Goal: Information Seeking & Learning: Learn about a topic

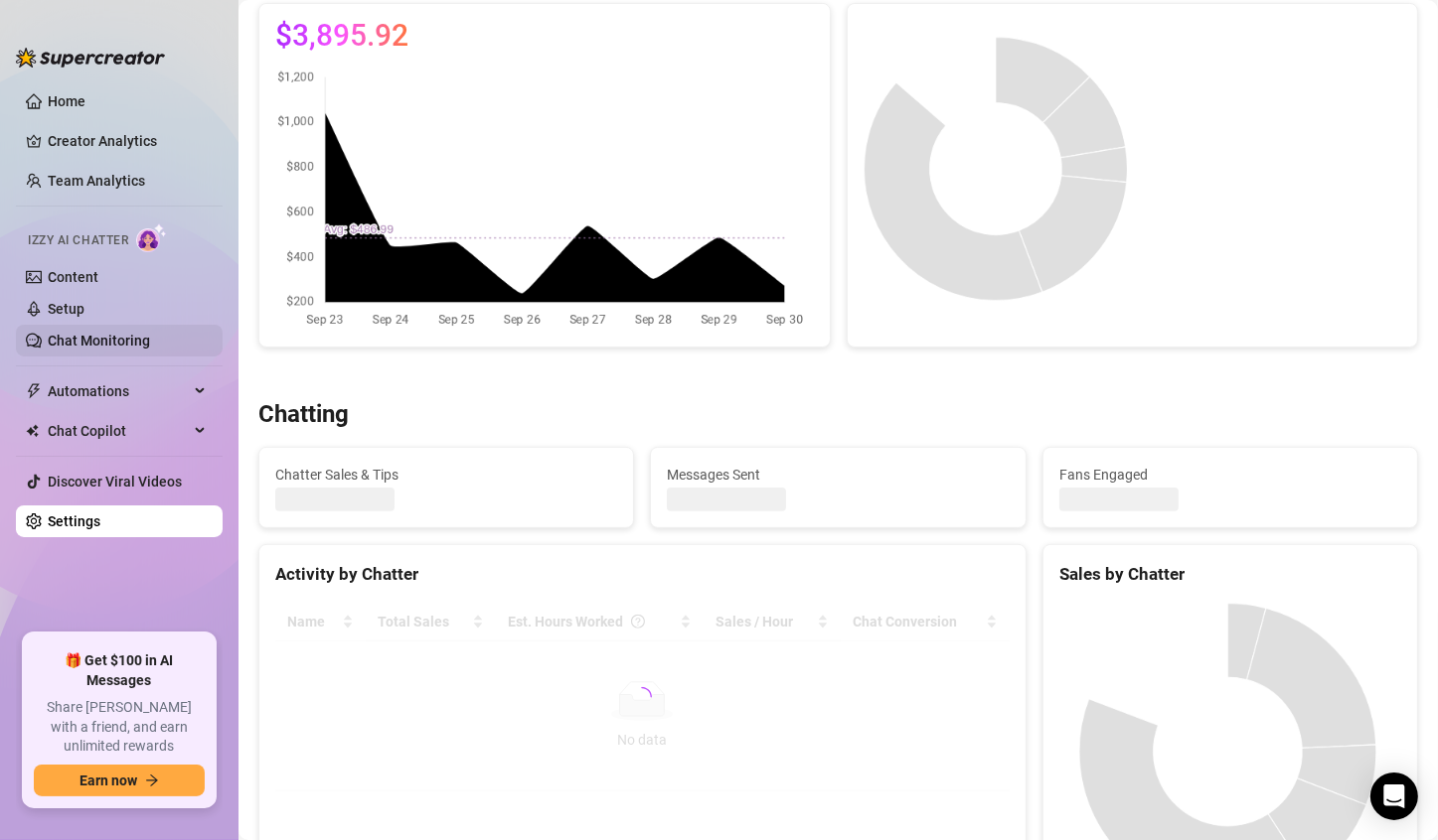
click at [126, 355] on ul "Home Creator Analytics Team Analytics Izzy AI Chatter Content Setup Chat Monito…" at bounding box center [119, 352] width 207 height 549
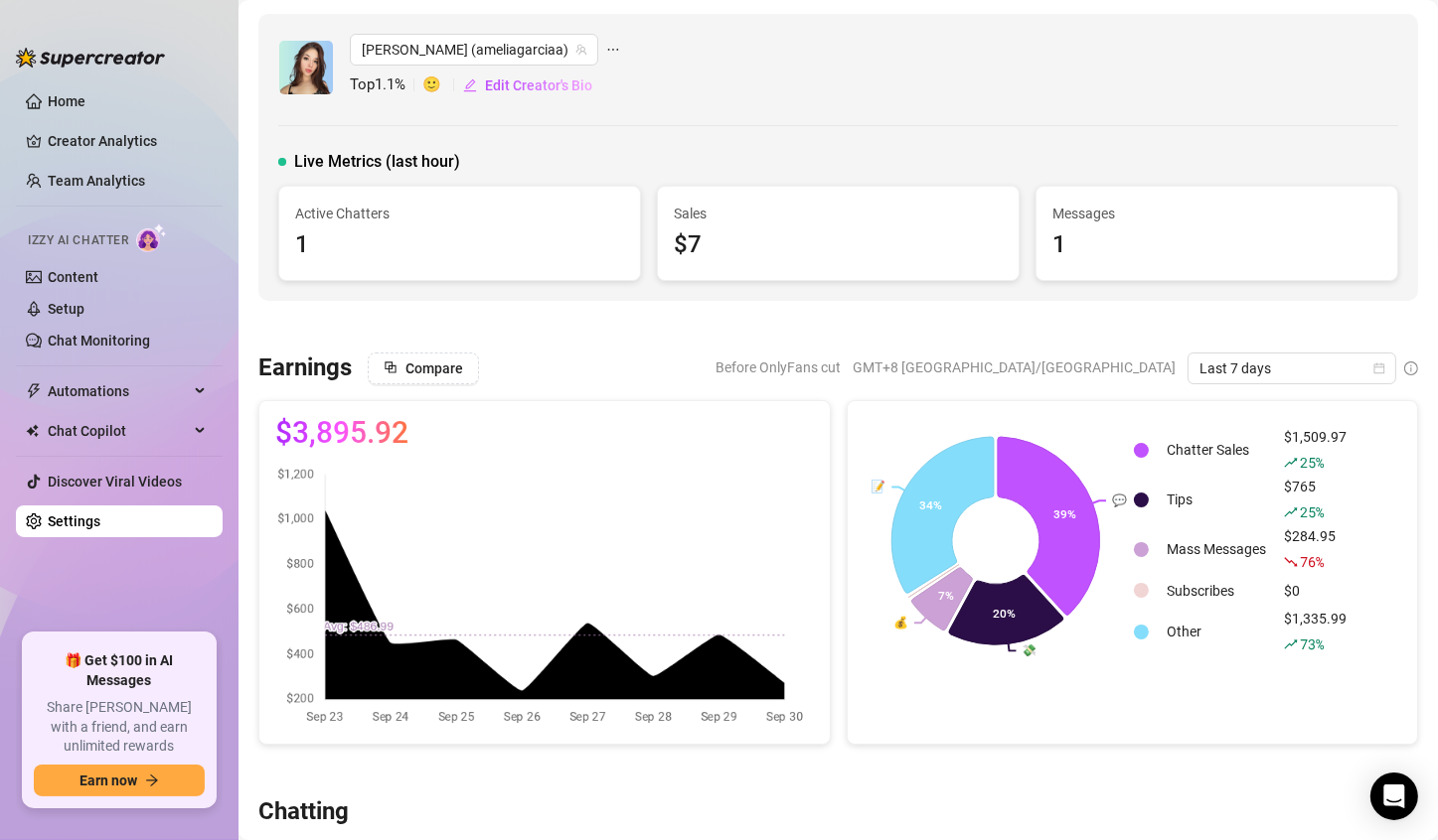
click at [352, 226] on div "1" at bounding box center [460, 245] width 329 height 38
click at [356, 245] on div "1" at bounding box center [460, 245] width 329 height 38
click at [325, 227] on div "1" at bounding box center [460, 245] width 329 height 38
click at [342, 201] on div "Active Chatters 1" at bounding box center [459, 233] width 360 height 94
click at [136, 341] on link "Chat Monitoring" at bounding box center [99, 341] width 103 height 16
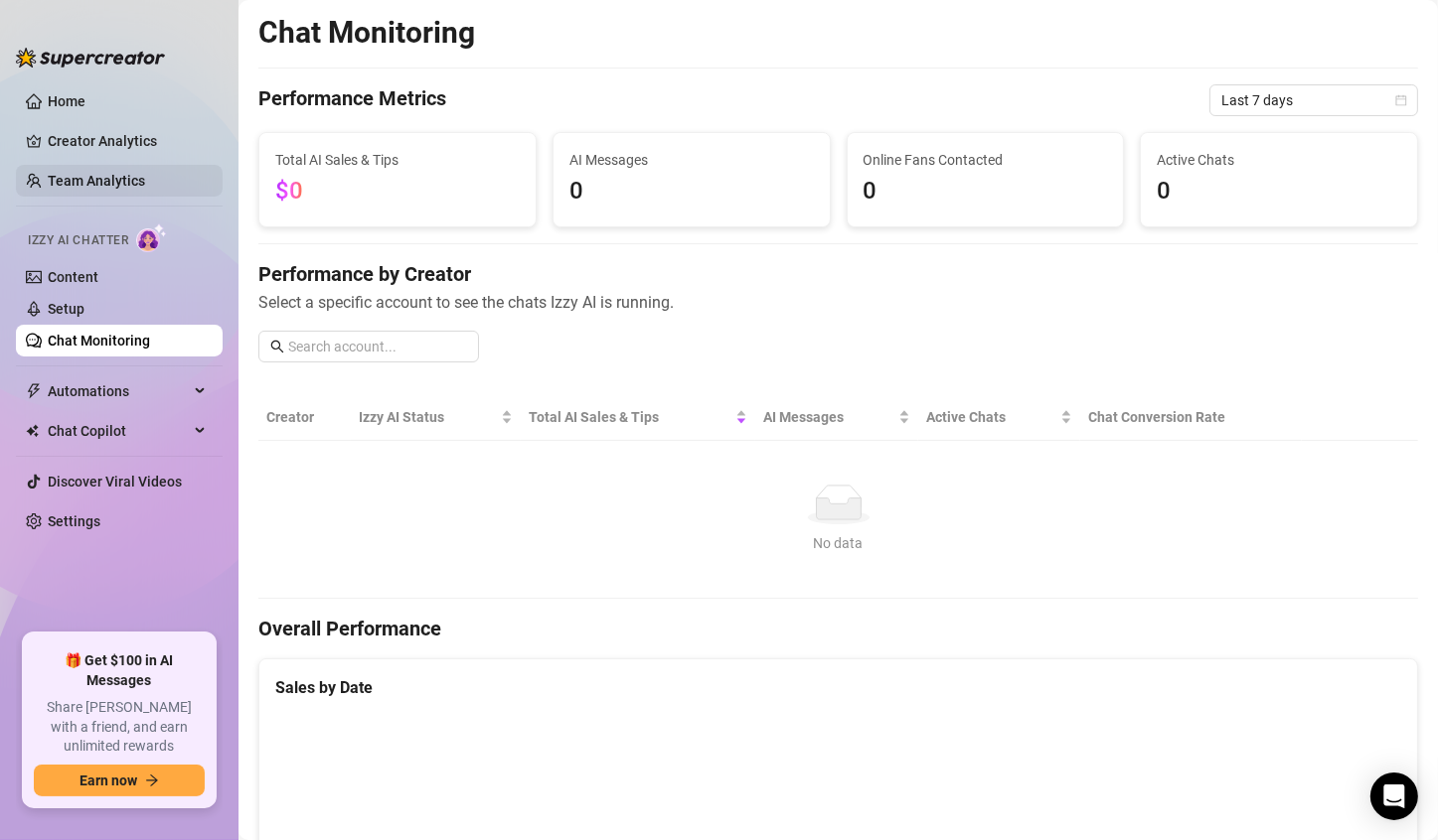
click at [93, 175] on link "Team Analytics" at bounding box center [97, 181] width 98 height 16
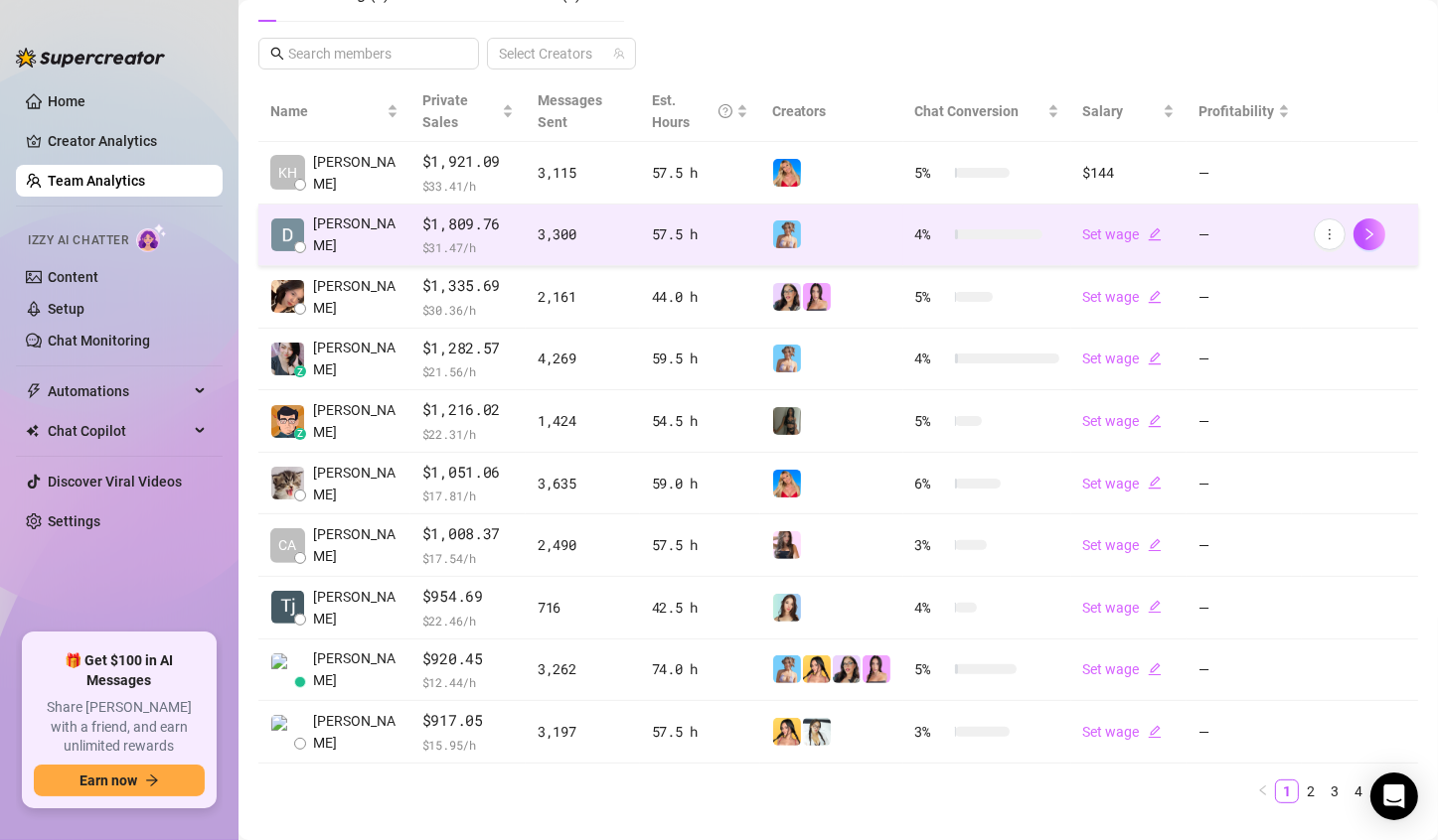
scroll to position [397, 0]
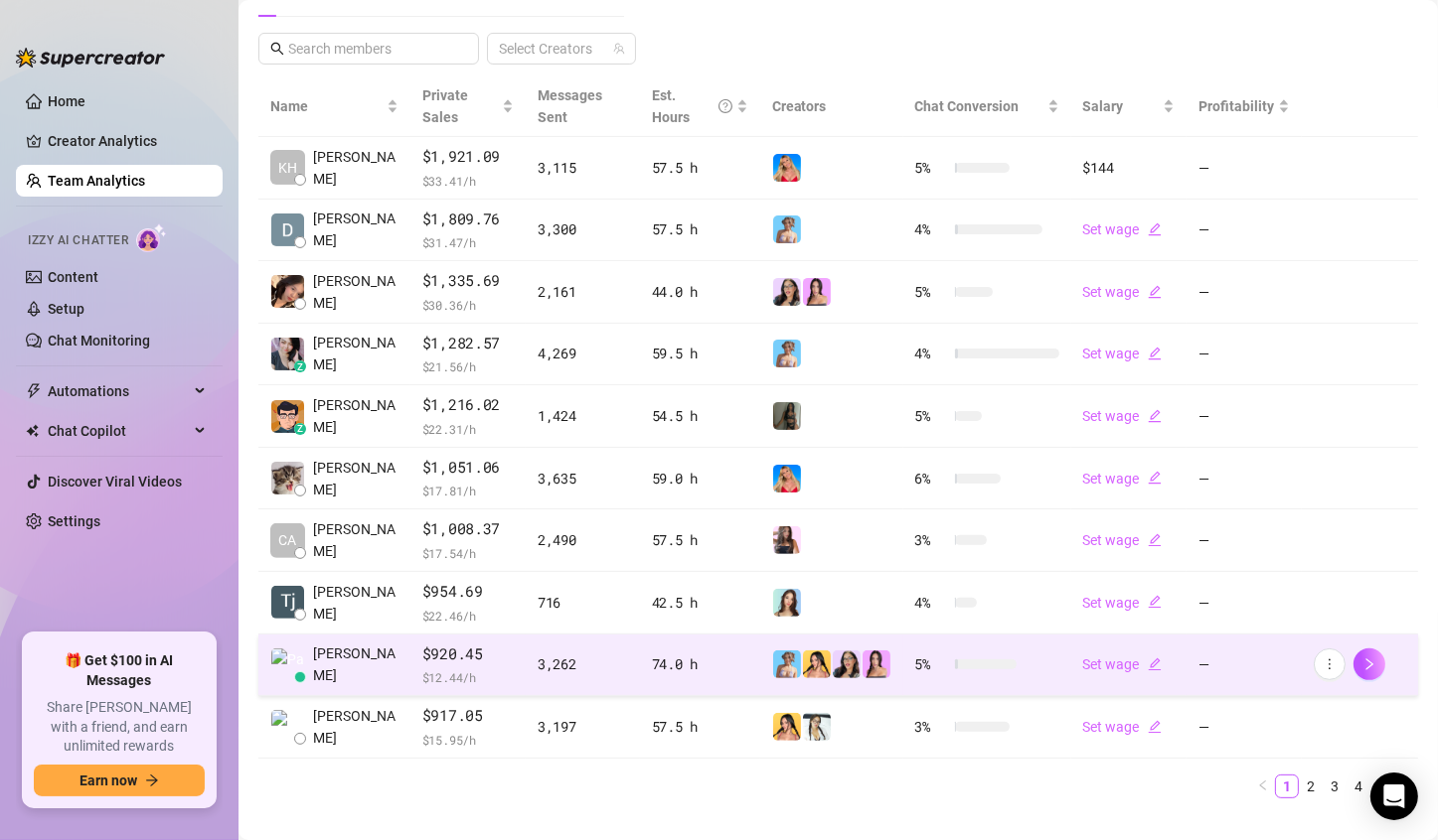
click at [361, 672] on td "[PERSON_NAME]" at bounding box center [334, 665] width 152 height 63
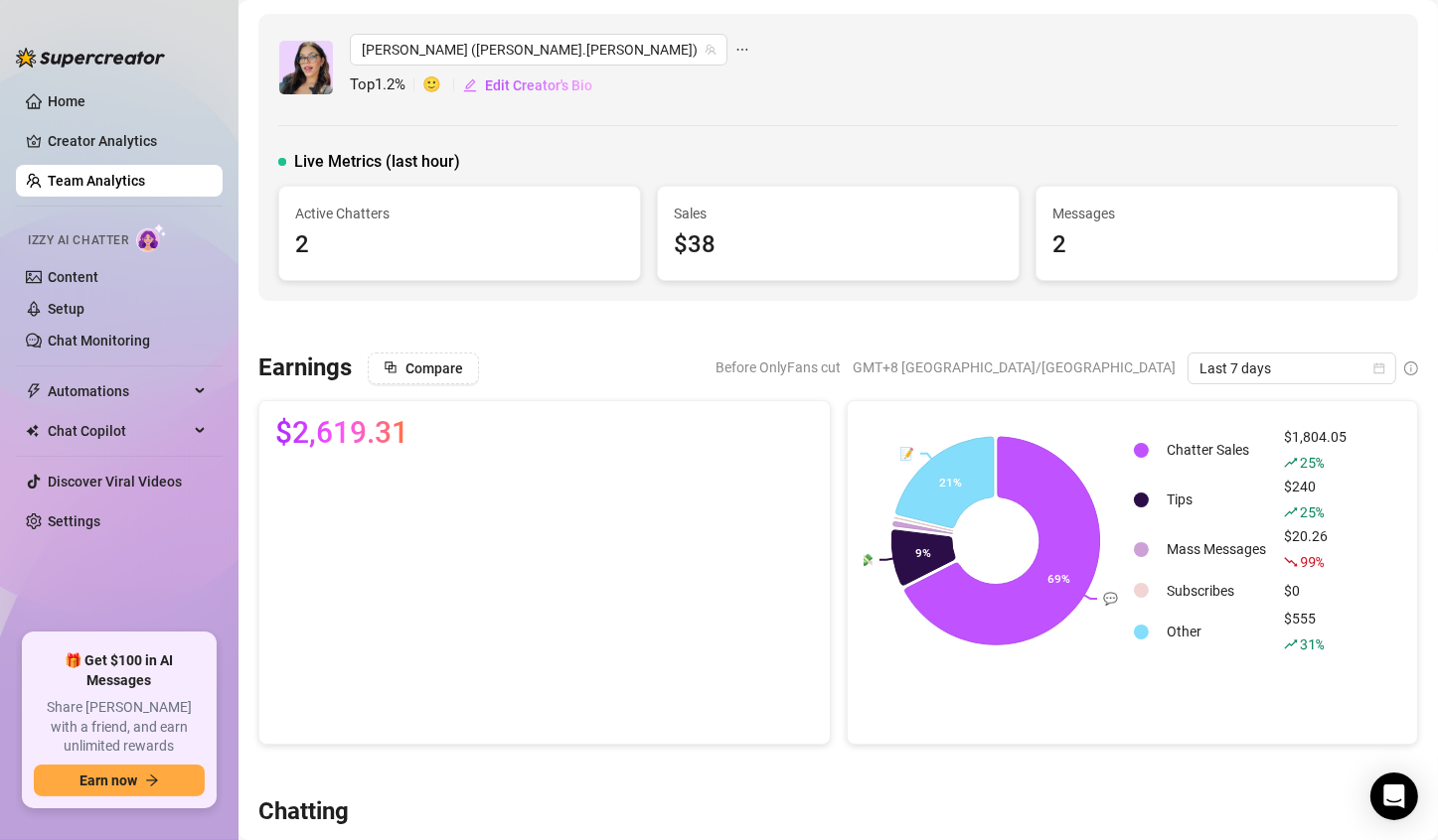
click at [107, 175] on link "Team Analytics" at bounding box center [97, 181] width 98 height 16
